Goal: Information Seeking & Learning: Learn about a topic

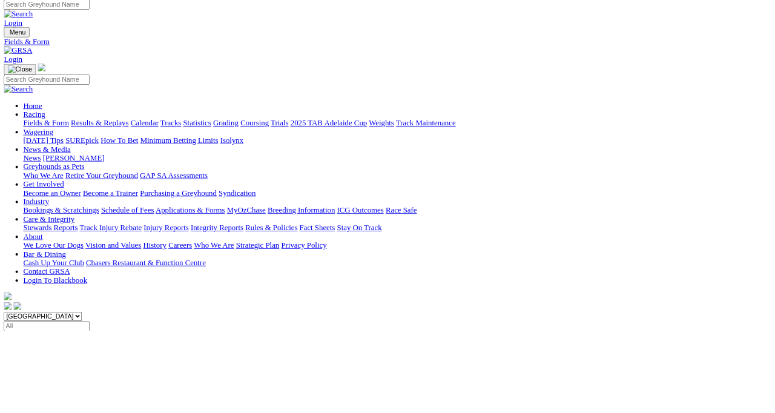
scroll to position [6, 0]
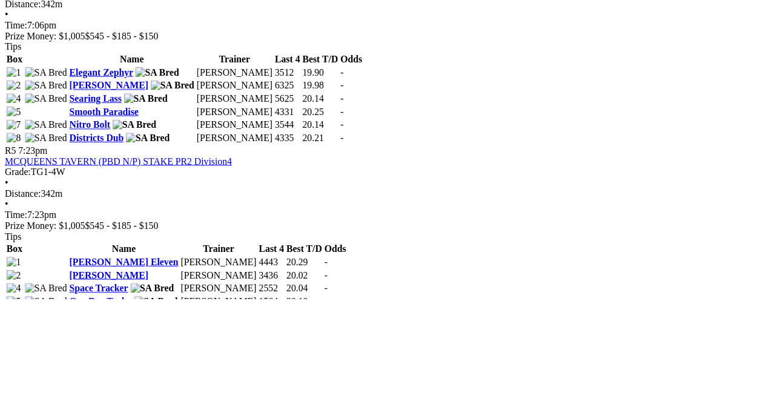
scroll to position [1220, 0]
